Goal: Complete application form

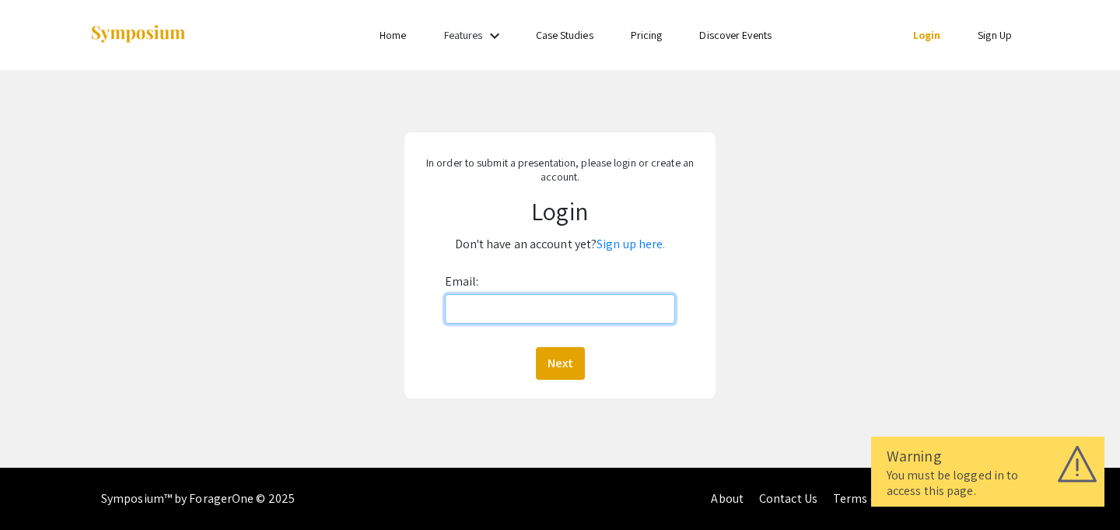
click at [503, 306] on input "Email:" at bounding box center [560, 309] width 231 height 30
click at [625, 239] on link "Sign up here." at bounding box center [631, 244] width 68 height 16
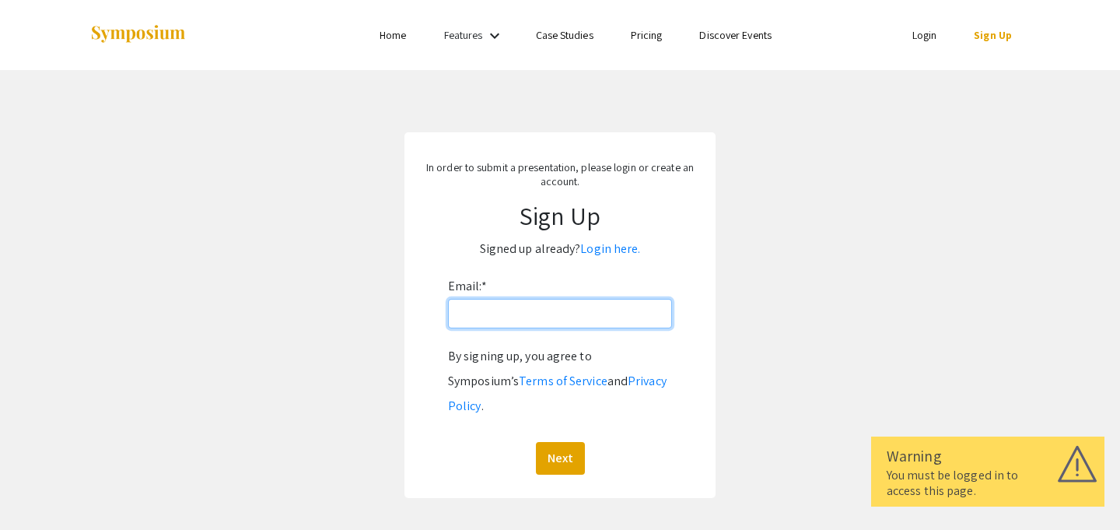
click at [471, 317] on input "Email: *" at bounding box center [560, 314] width 224 height 30
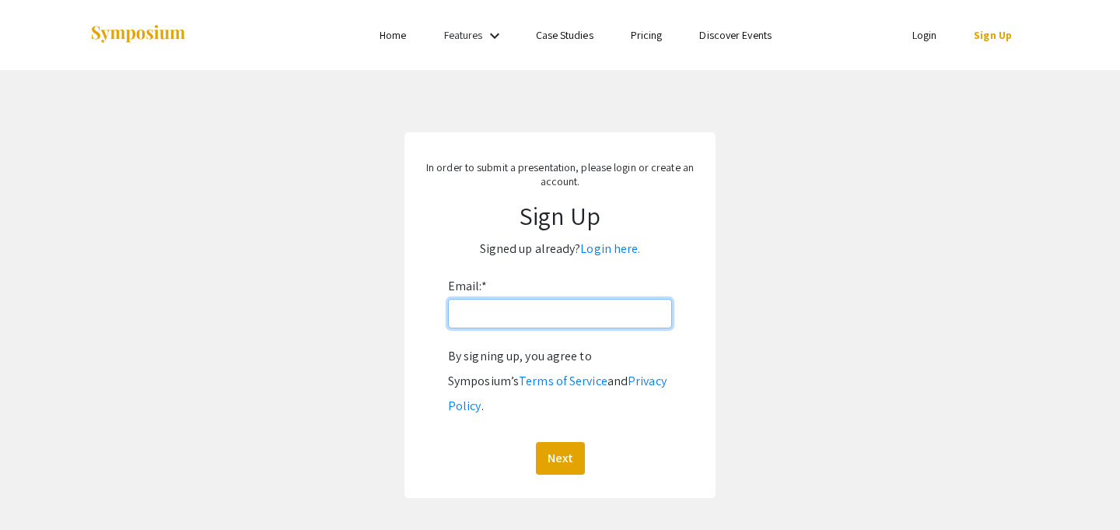
type input "[EMAIL_ADDRESS][DOMAIN_NAME]"
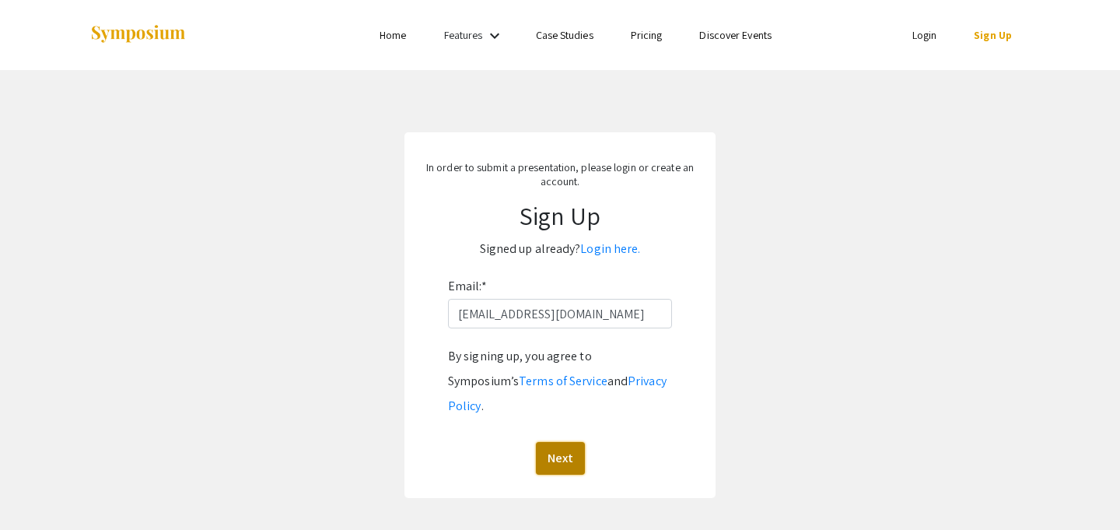
click at [548, 442] on button "Next" at bounding box center [560, 458] width 49 height 33
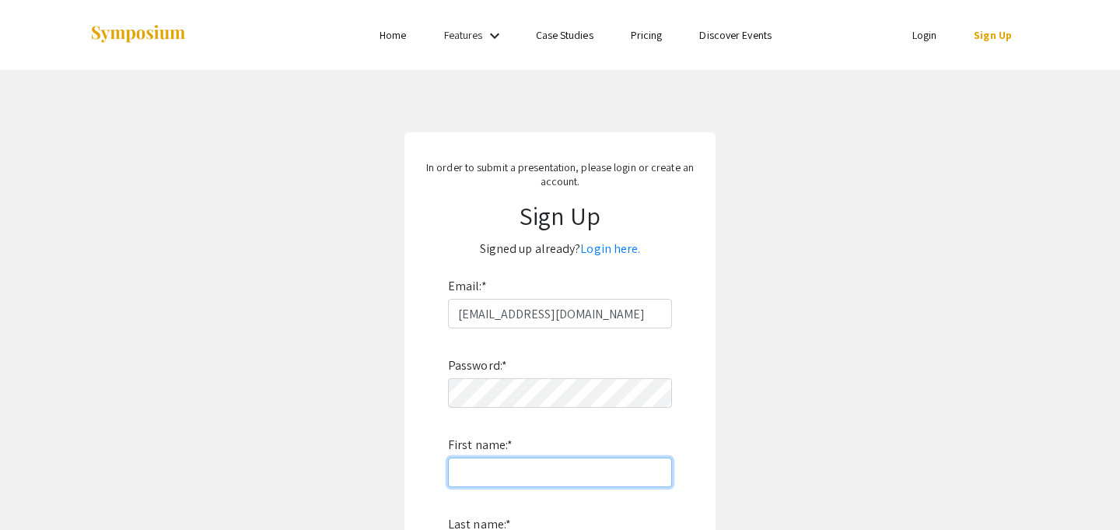
click at [534, 473] on input "First name: *" at bounding box center [560, 472] width 224 height 30
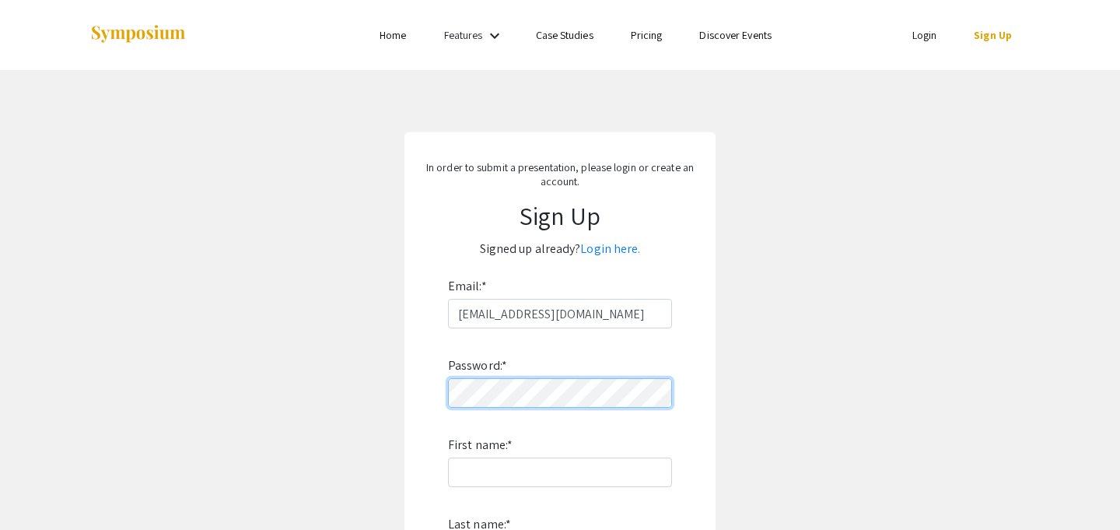
click at [419, 393] on div "In order to submit a presentation, please login or create an account. Sign Up S…" at bounding box center [559, 446] width 311 height 628
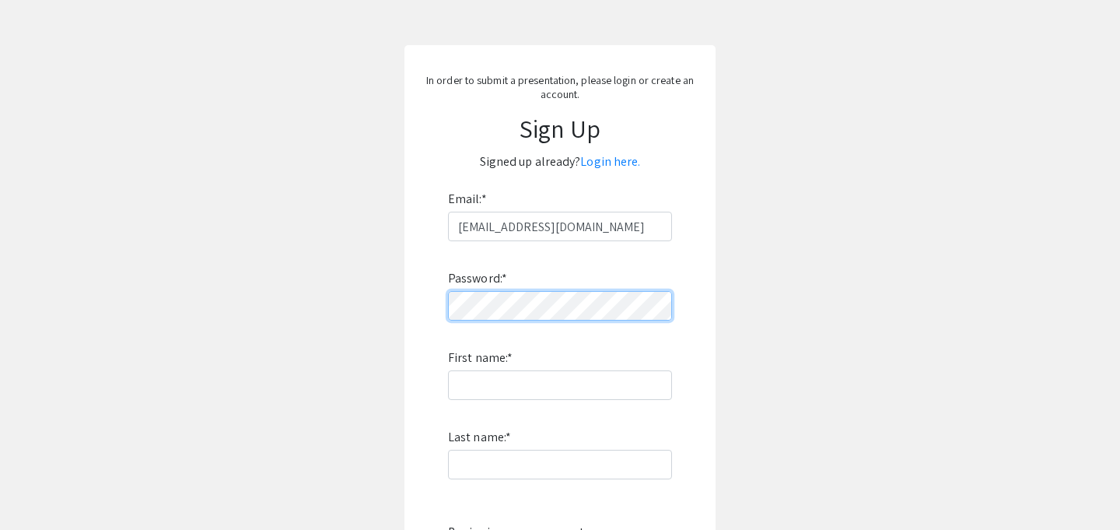
scroll to position [88, 0]
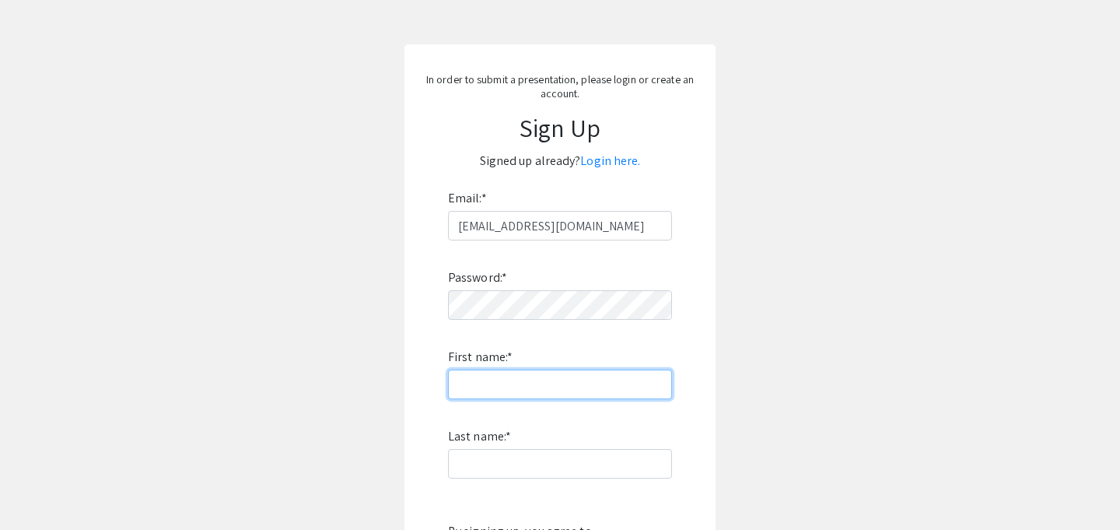
click at [478, 387] on input "First name: *" at bounding box center [560, 384] width 224 height 30
type input "[PERSON_NAME]"
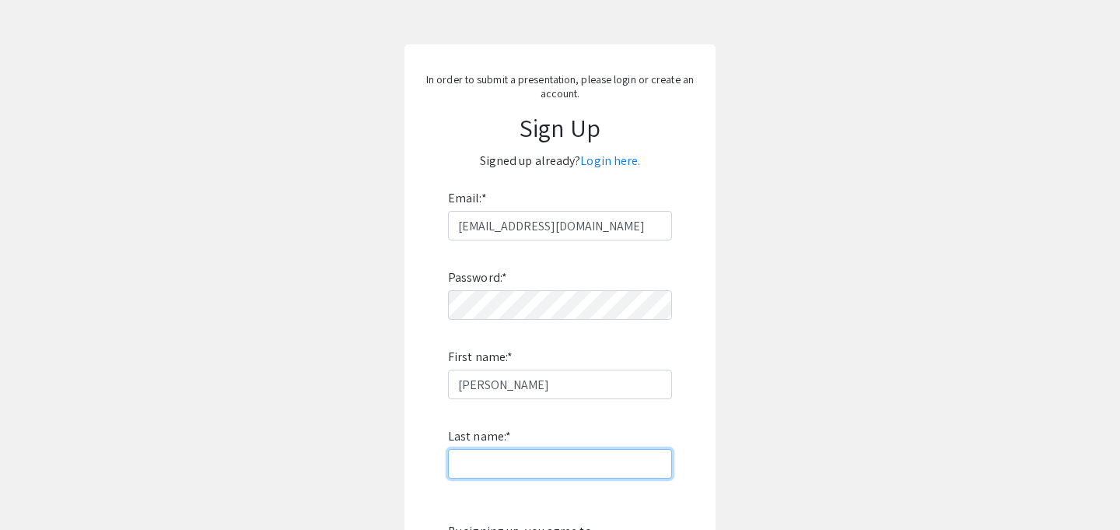
type input "[PERSON_NAME]"
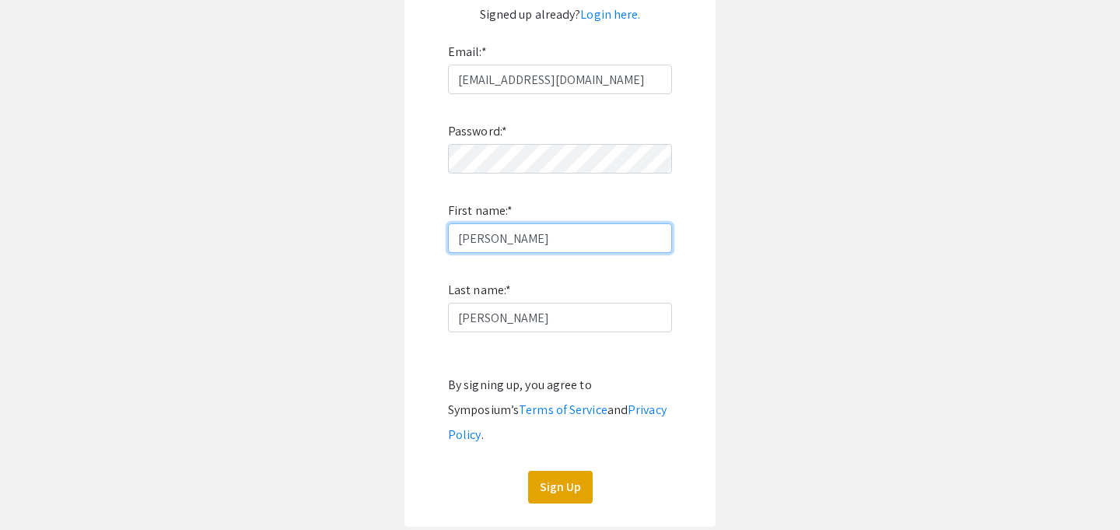
scroll to position [240, 0]
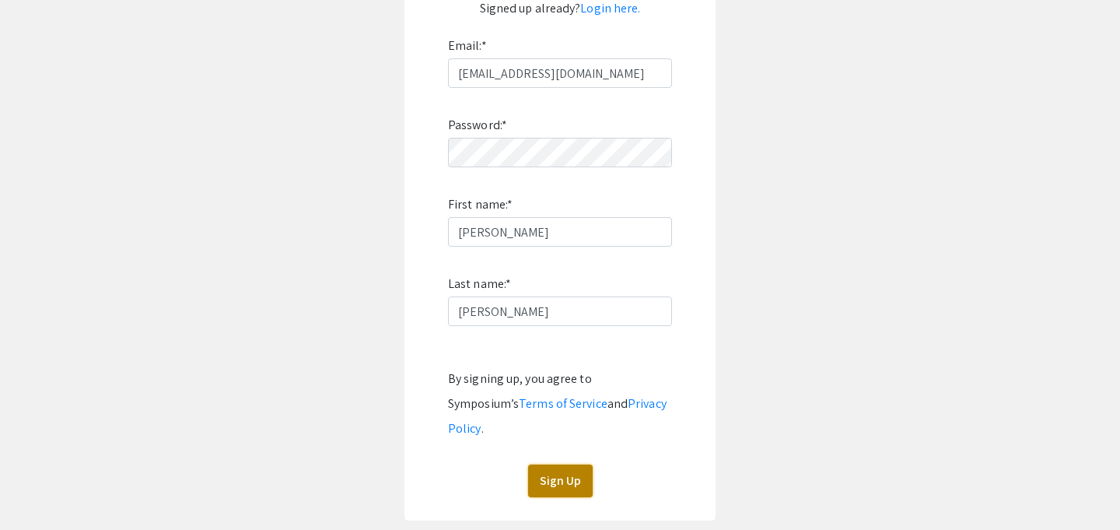
click at [555, 464] on button "Sign Up" at bounding box center [560, 480] width 65 height 33
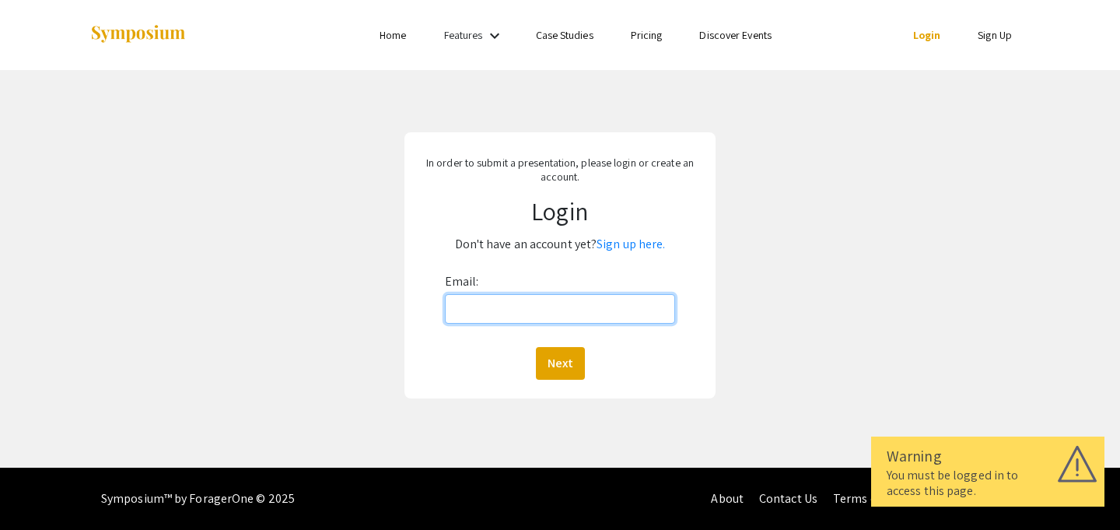
click at [597, 299] on input "Email:" at bounding box center [560, 309] width 231 height 30
type input "[EMAIL_ADDRESS][DOMAIN_NAME]"
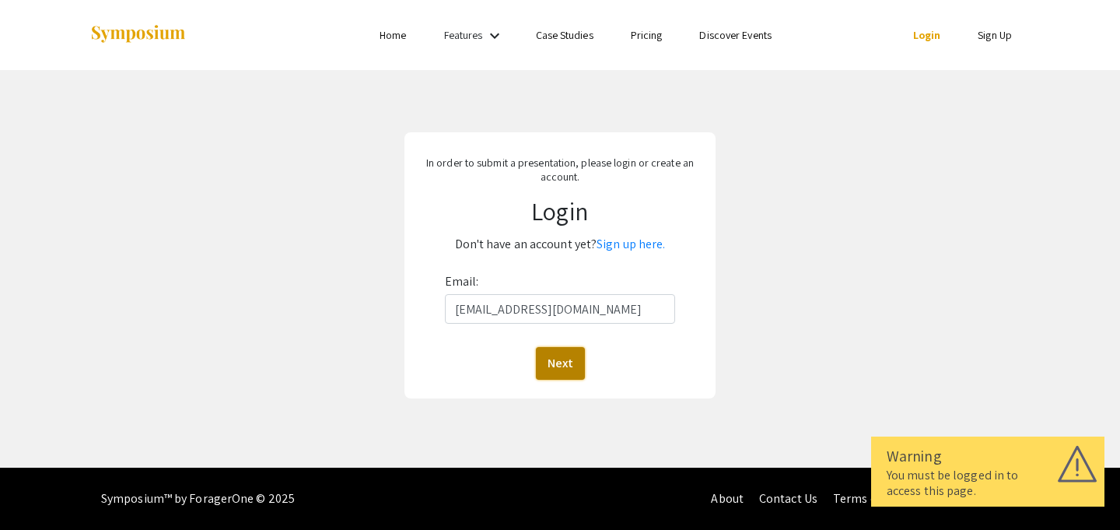
click at [552, 354] on button "Next" at bounding box center [560, 363] width 49 height 33
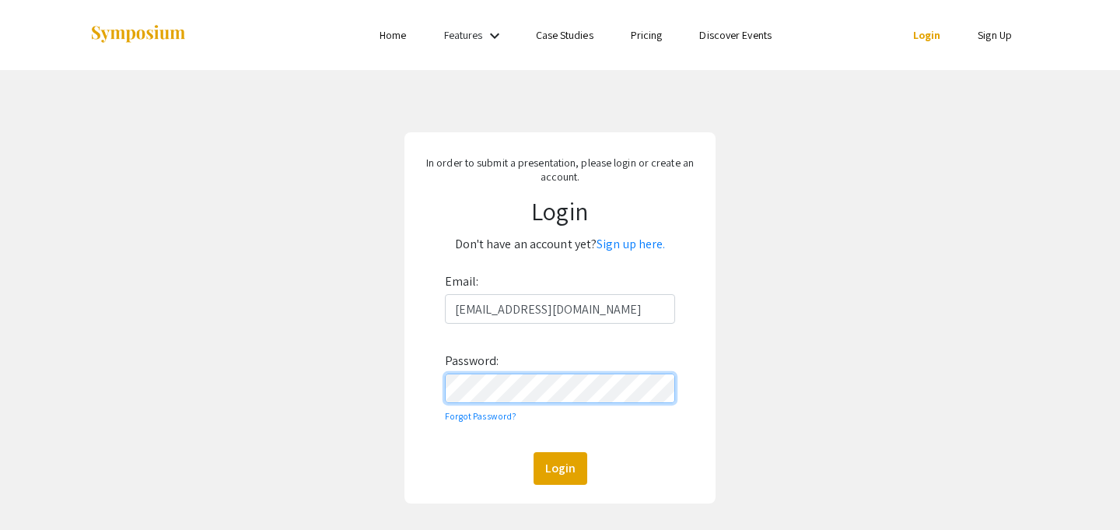
click at [534, 452] on button "Login" at bounding box center [561, 468] width 54 height 33
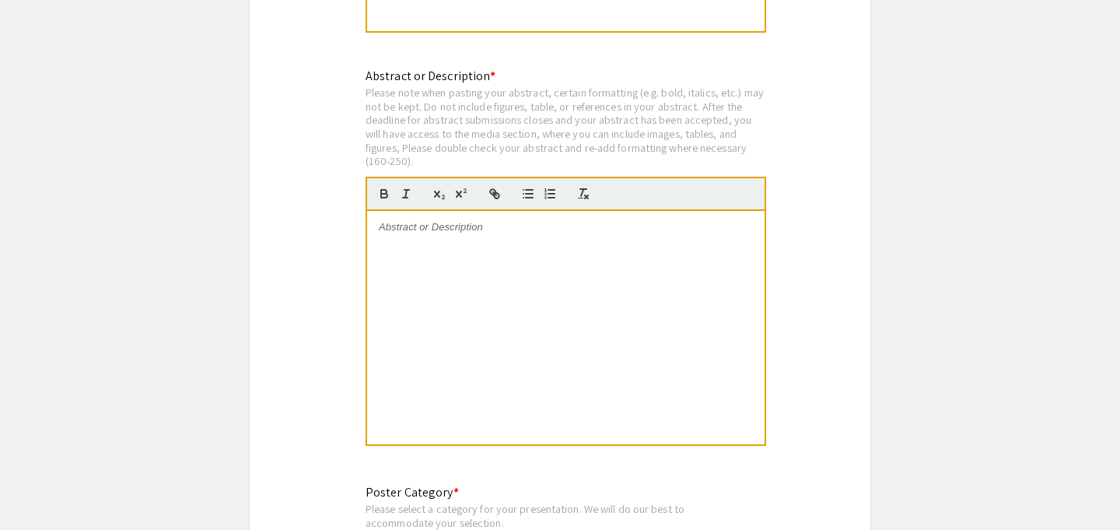
scroll to position [3181, 0]
